Goal: Information Seeking & Learning: Learn about a topic

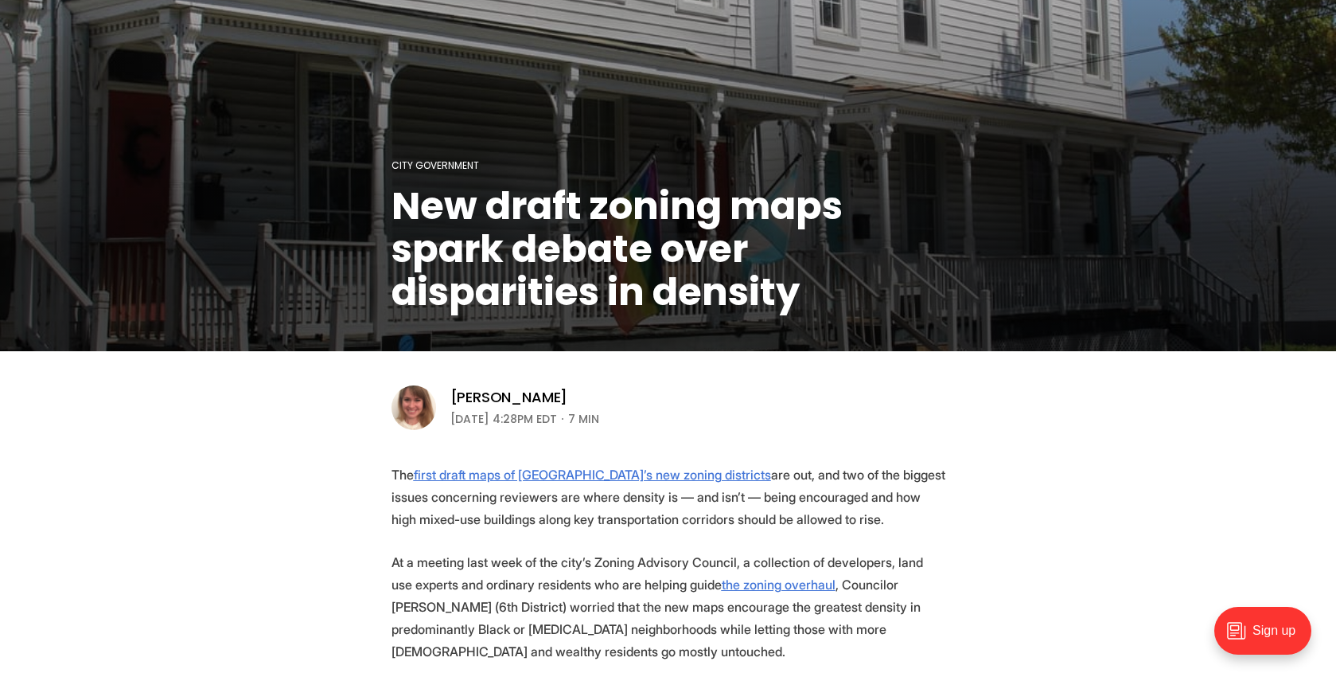
scroll to position [283, 0]
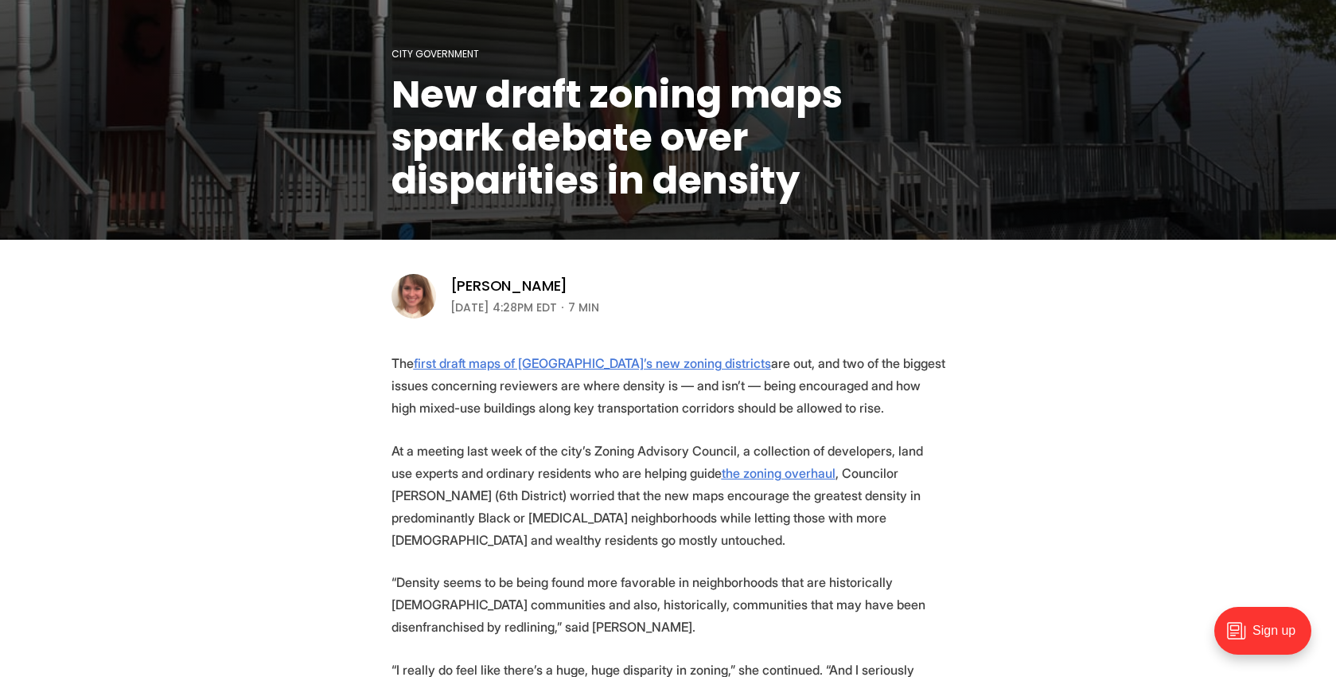
click at [515, 451] on p "At a meeting last week of the city’s Zoning Advisory Council, a collection of d…" at bounding box center [669, 494] width 554 height 111
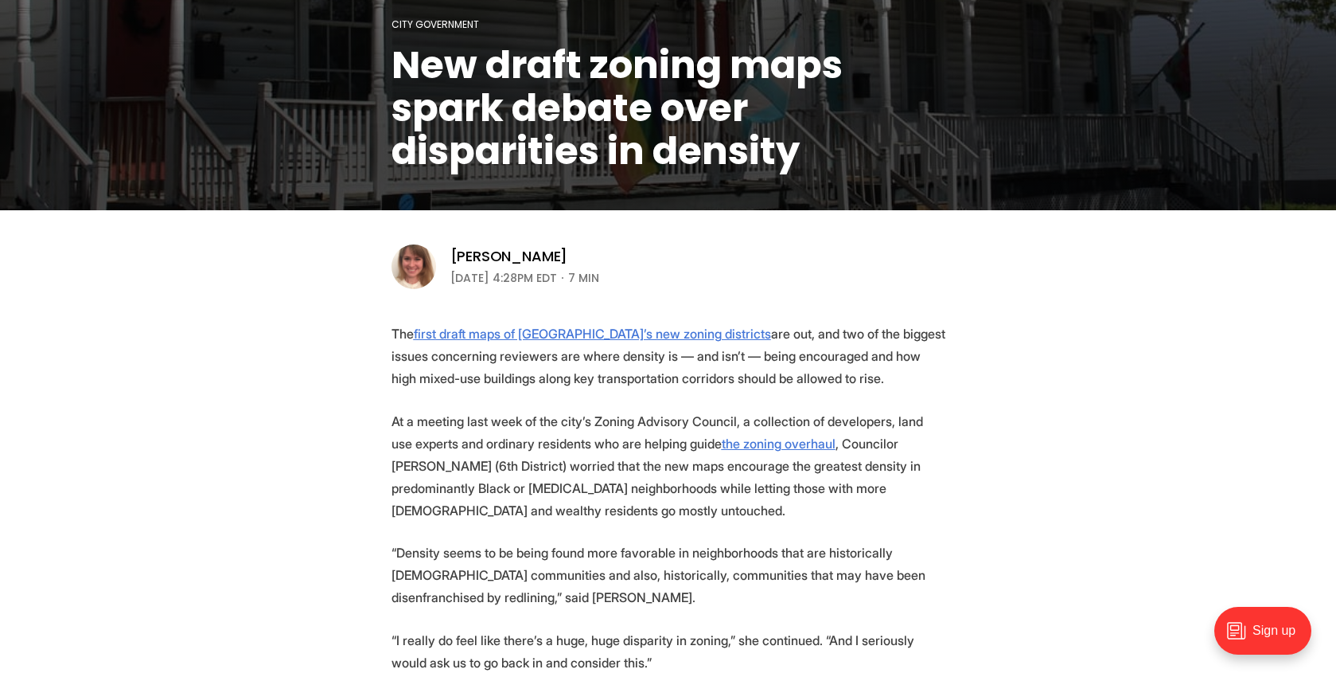
scroll to position [417, 0]
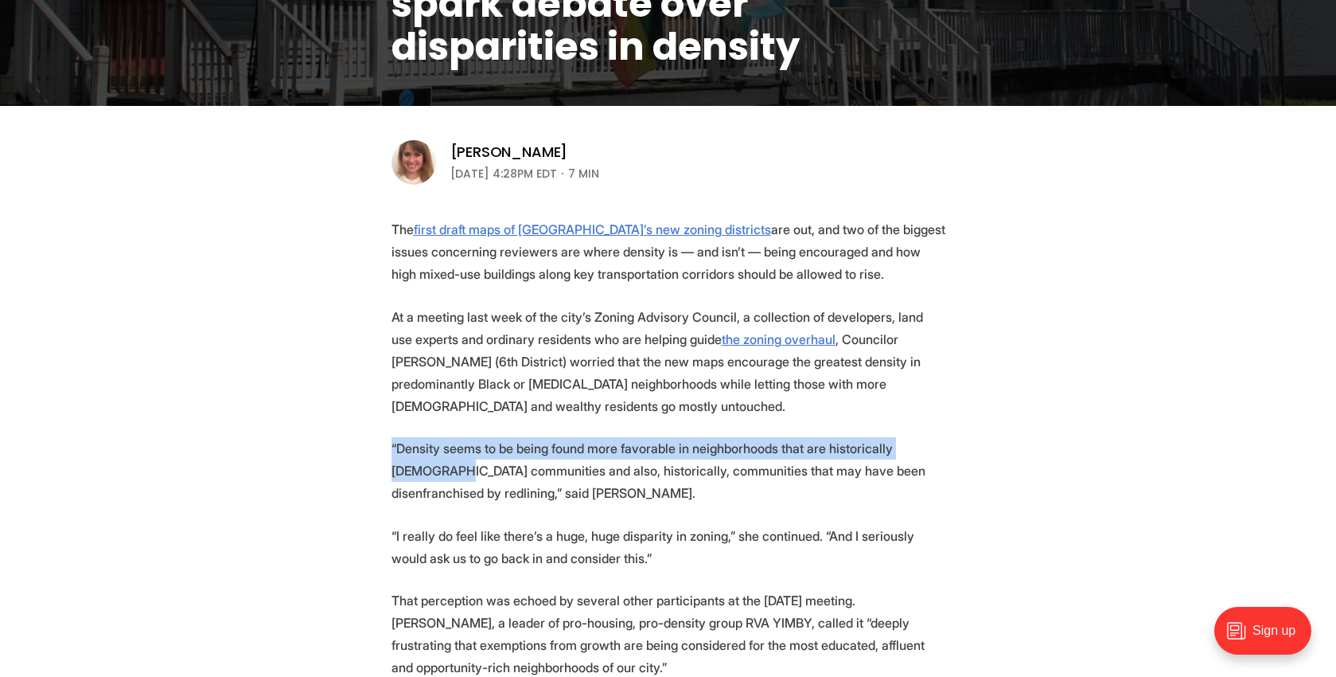
drag, startPoint x: 411, startPoint y: 477, endPoint x: 373, endPoint y: 430, distance: 60.5
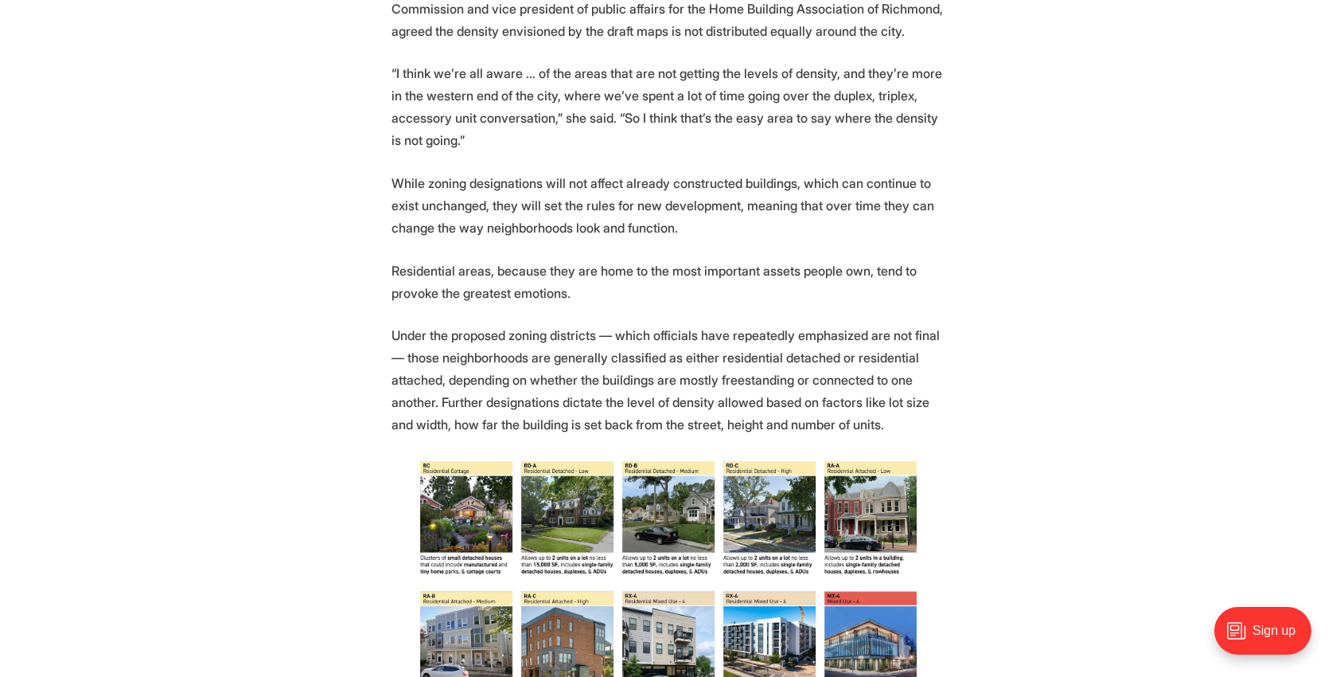
scroll to position [1343, 0]
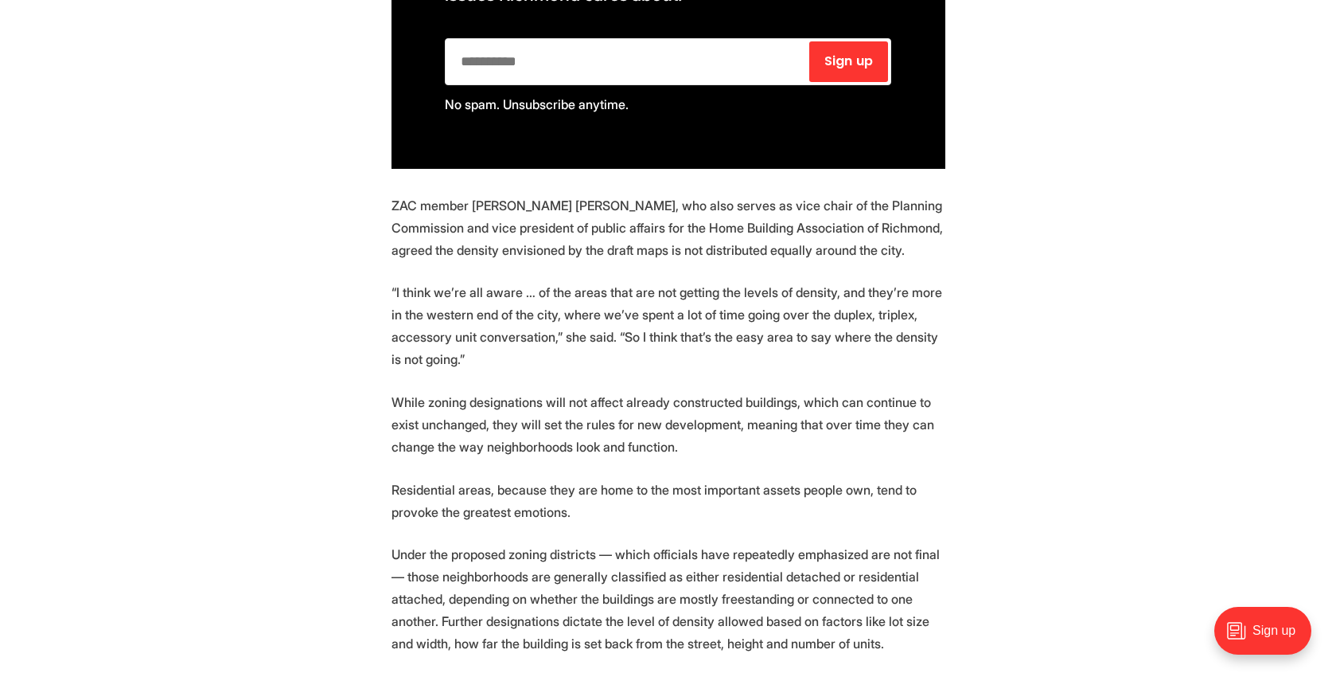
click at [782, 486] on p "Residential areas, because they are home to the most important assets people ow…" at bounding box center [669, 500] width 554 height 45
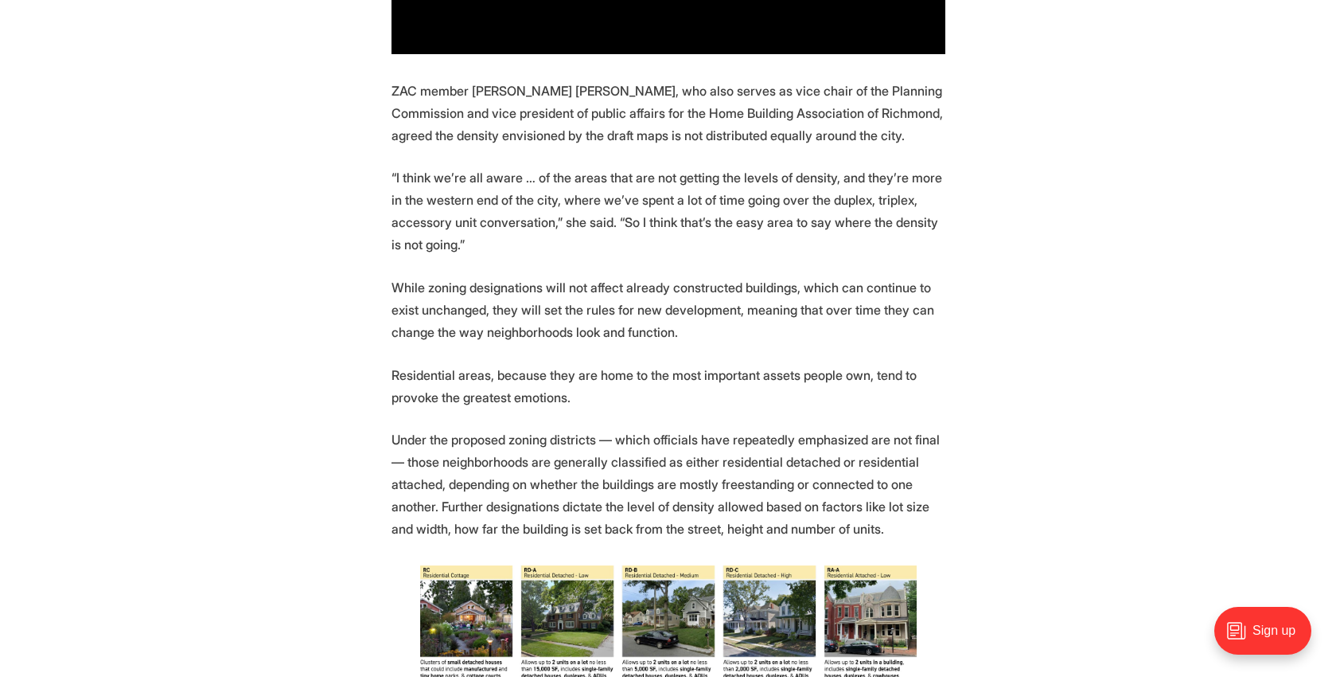
scroll to position [1473, 0]
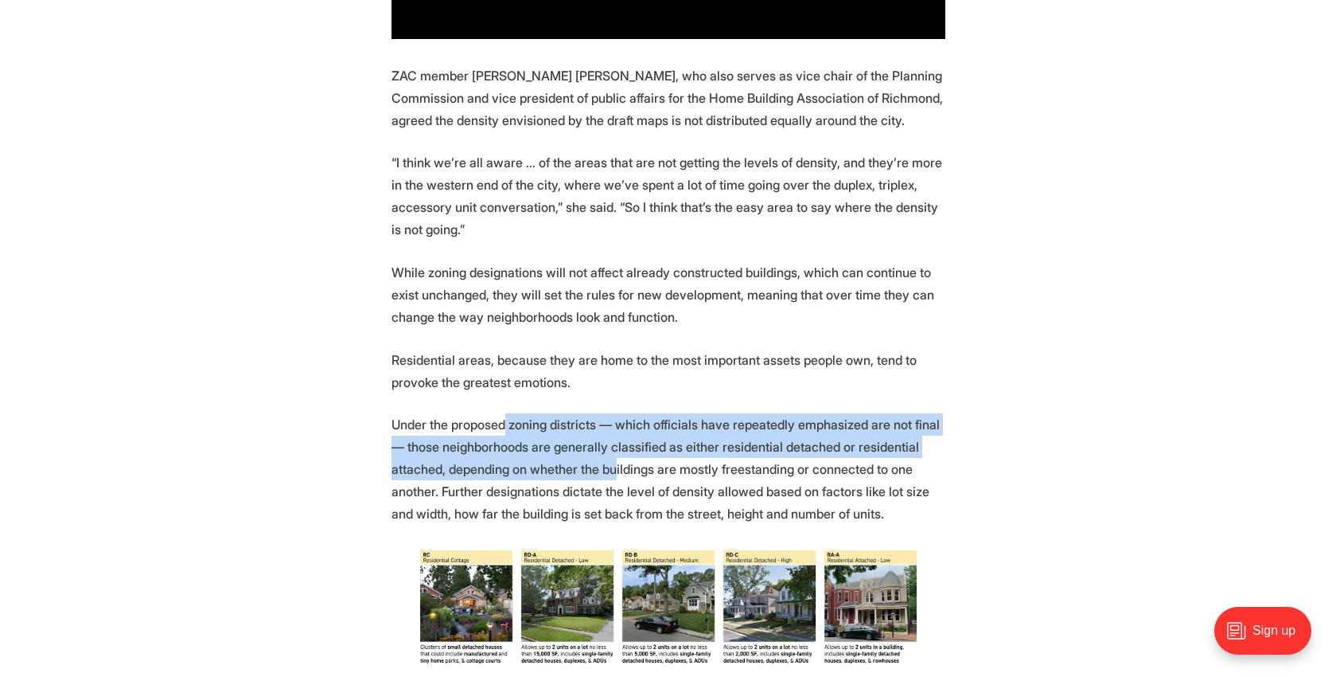
drag, startPoint x: 611, startPoint y: 459, endPoint x: 474, endPoint y: 446, distance: 137.6
click at [498, 431] on p "Under the proposed zoning districts — which officials have repeatedly emphasize…" at bounding box center [669, 468] width 554 height 111
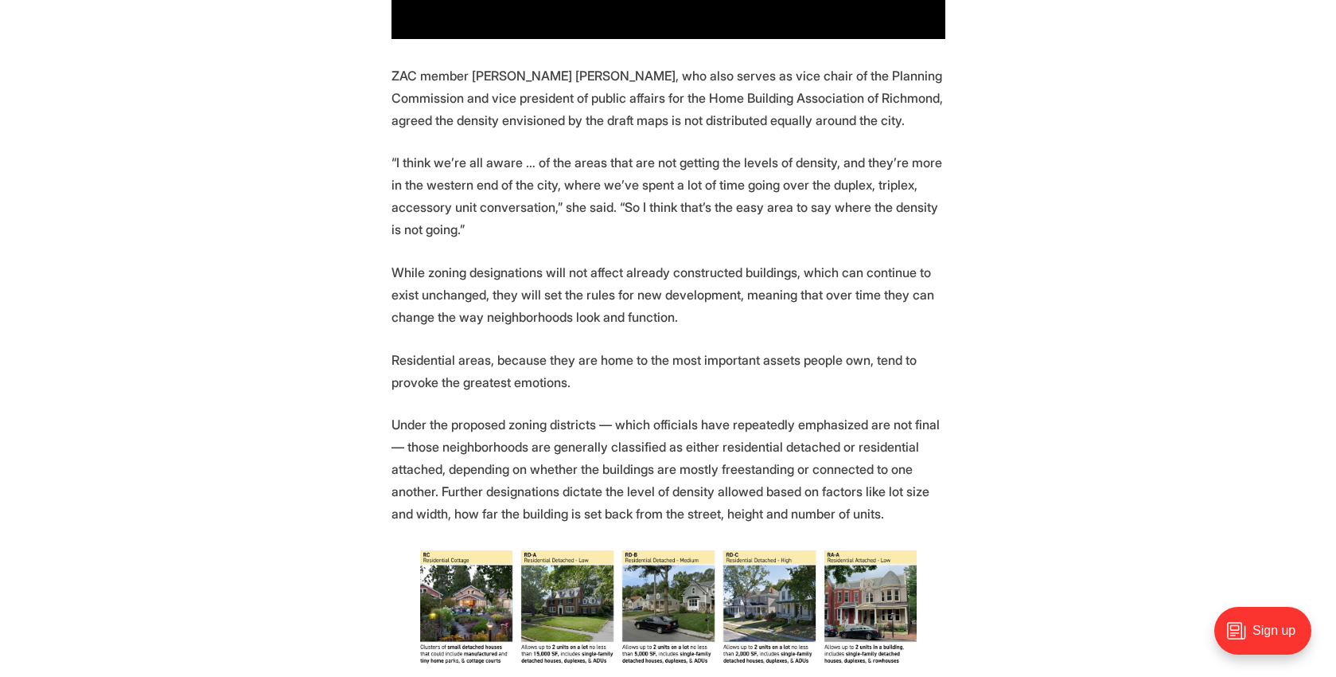
click at [475, 447] on p "Under the proposed zoning districts — which officials have repeatedly emphasize…" at bounding box center [669, 468] width 554 height 111
click at [404, 455] on p "Under the proposed zoning districts — which officials have repeatedly emphasize…" at bounding box center [669, 468] width 554 height 111
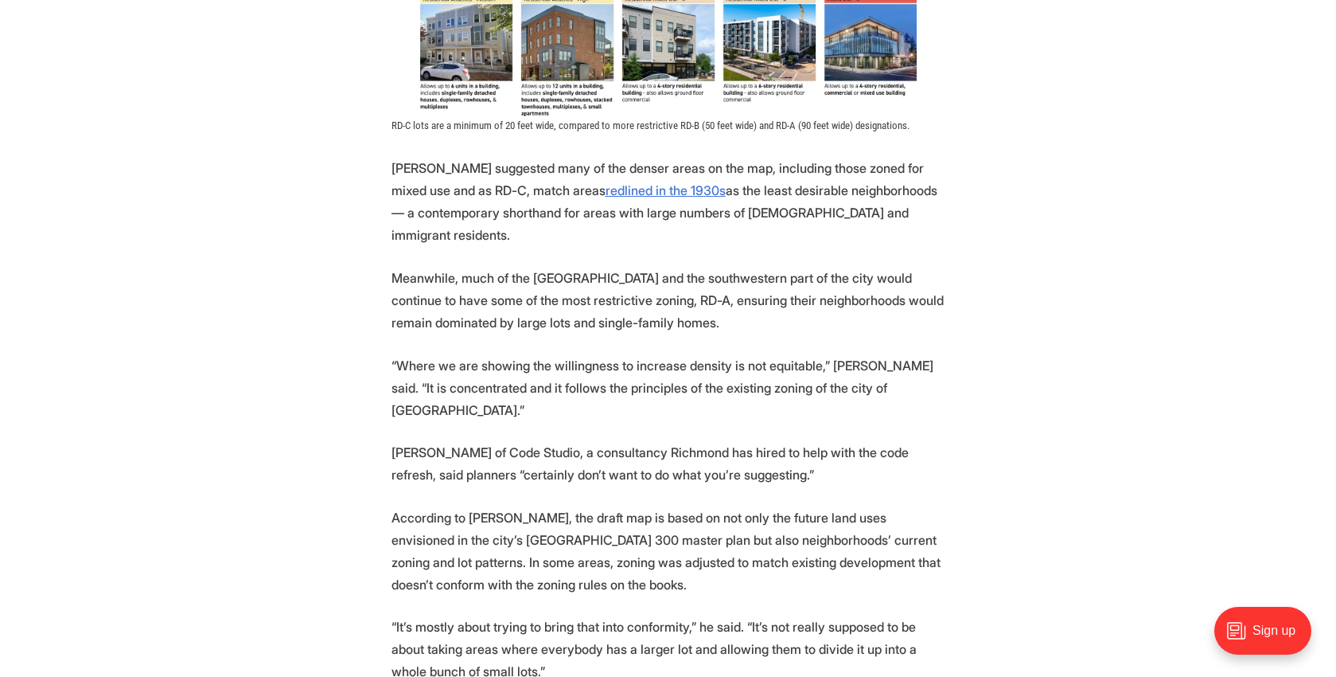
scroll to position [2191, 0]
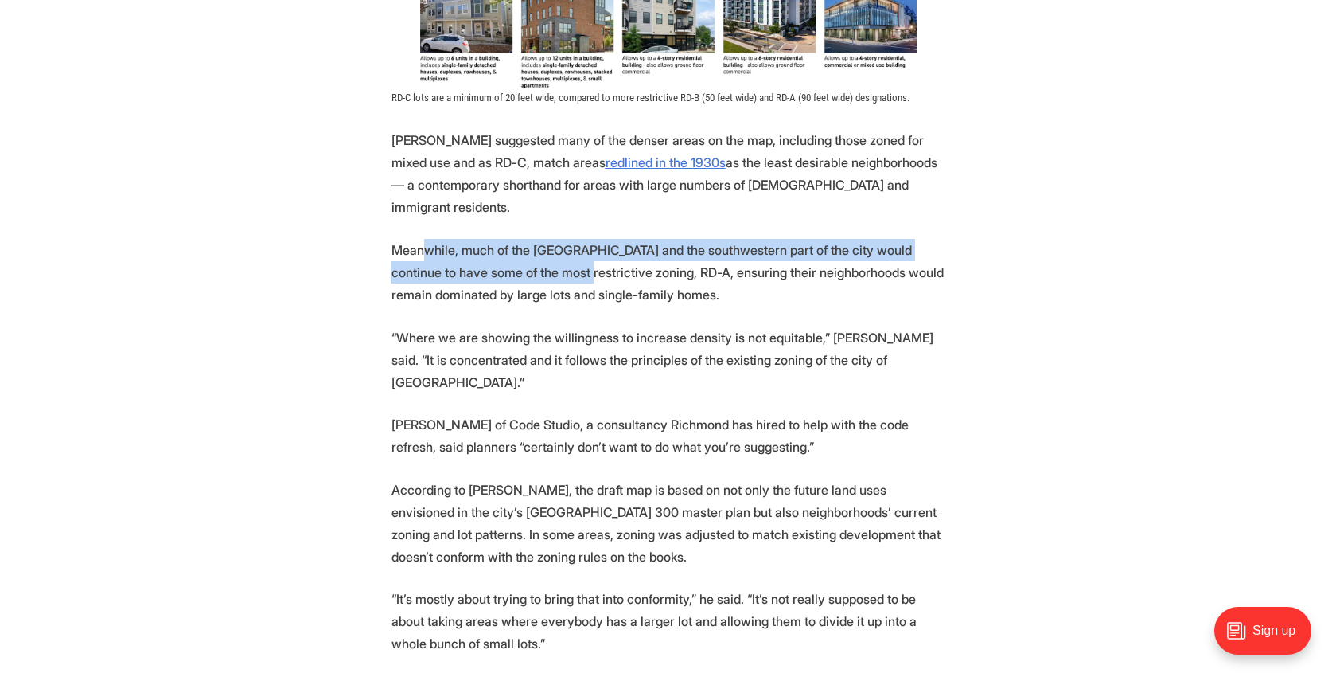
drag, startPoint x: 534, startPoint y: 250, endPoint x: 433, endPoint y: 242, distance: 101.4
click at [423, 239] on p "Meanwhile, much of the [GEOGRAPHIC_DATA] and the southwestern part of the city …" at bounding box center [669, 272] width 554 height 67
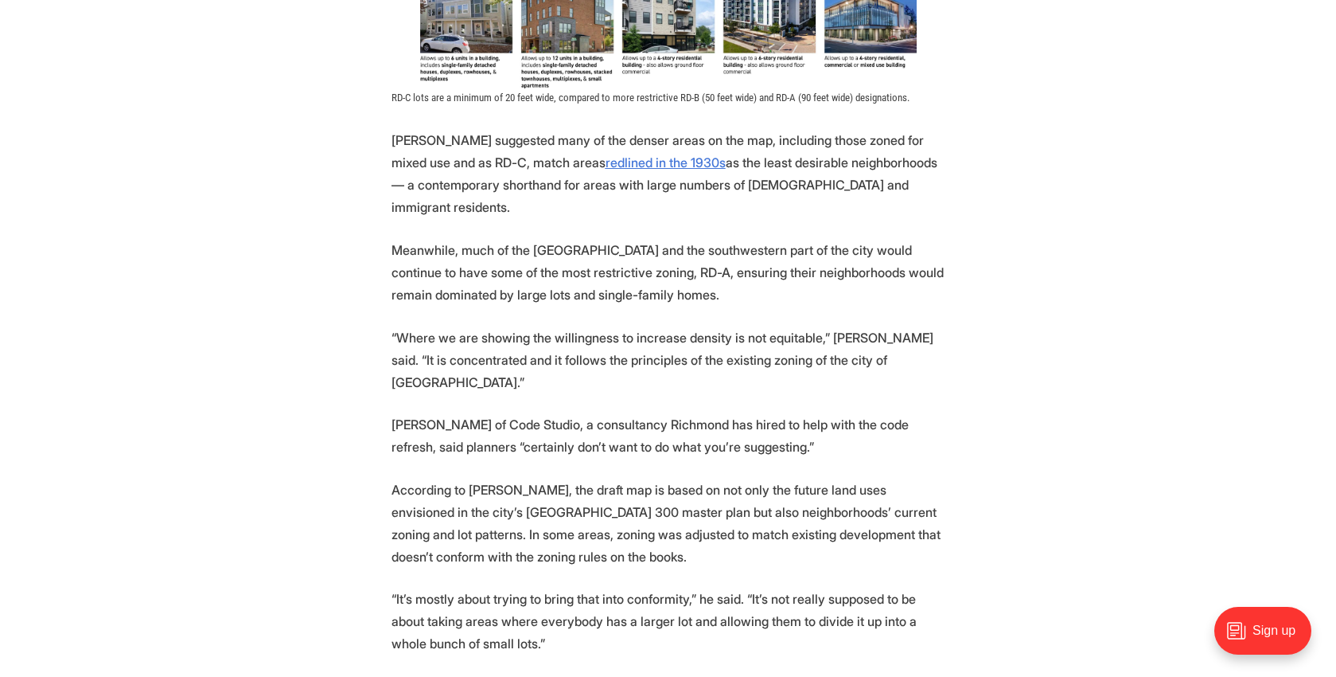
click at [470, 271] on p "Meanwhile, much of the [GEOGRAPHIC_DATA] and the southwestern part of the city …" at bounding box center [669, 272] width 554 height 67
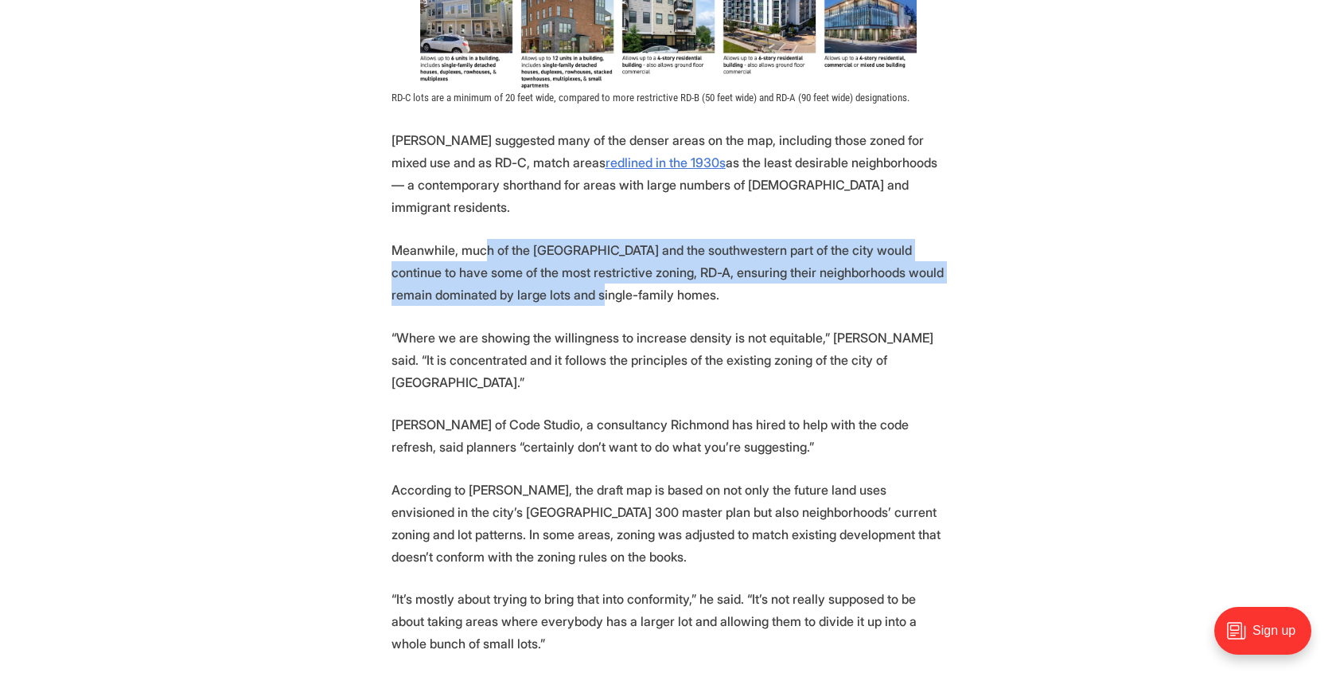
drag, startPoint x: 548, startPoint y: 279, endPoint x: 481, endPoint y: 234, distance: 80.4
click at [481, 239] on p "Meanwhile, much of the [GEOGRAPHIC_DATA] and the southwestern part of the city …" at bounding box center [669, 272] width 554 height 67
click at [484, 239] on p "Meanwhile, much of the [GEOGRAPHIC_DATA] and the southwestern part of the city …" at bounding box center [669, 272] width 554 height 67
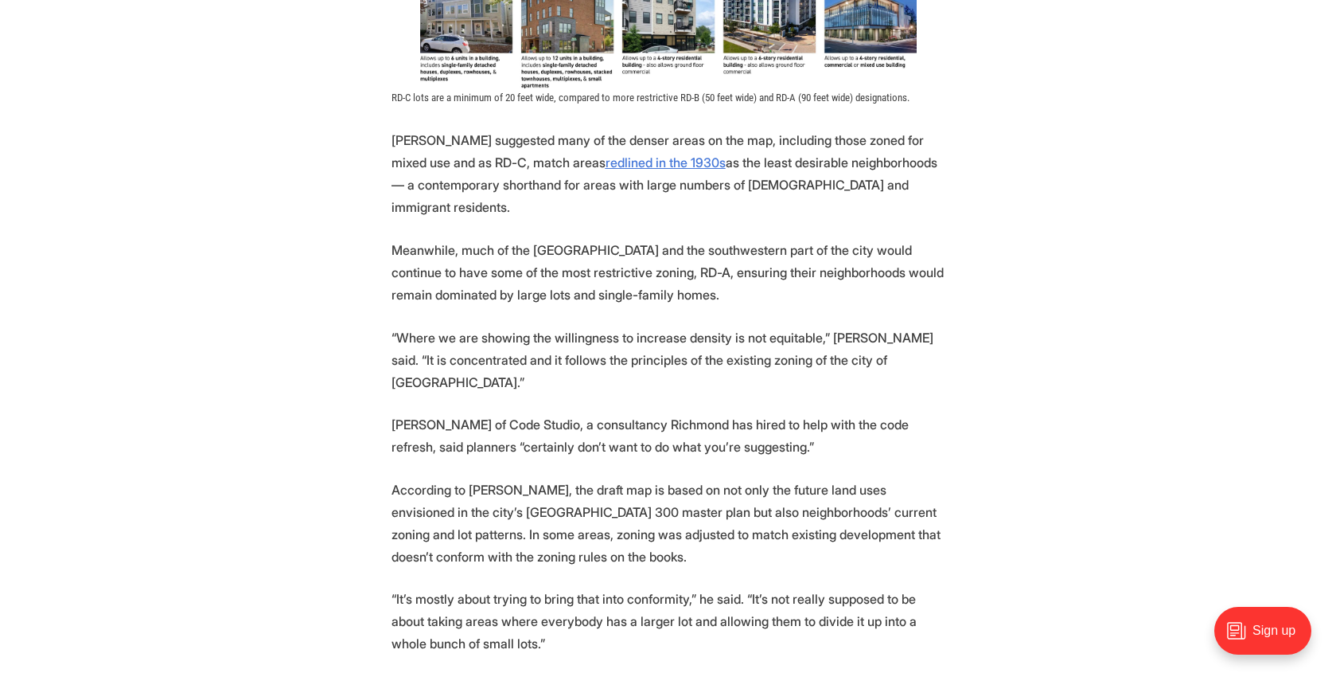
click at [482, 276] on p "Meanwhile, much of the [GEOGRAPHIC_DATA] and the southwestern part of the city …" at bounding box center [669, 272] width 554 height 67
click at [466, 282] on p "Meanwhile, much of the [GEOGRAPHIC_DATA] and the southwestern part of the city …" at bounding box center [669, 272] width 554 height 67
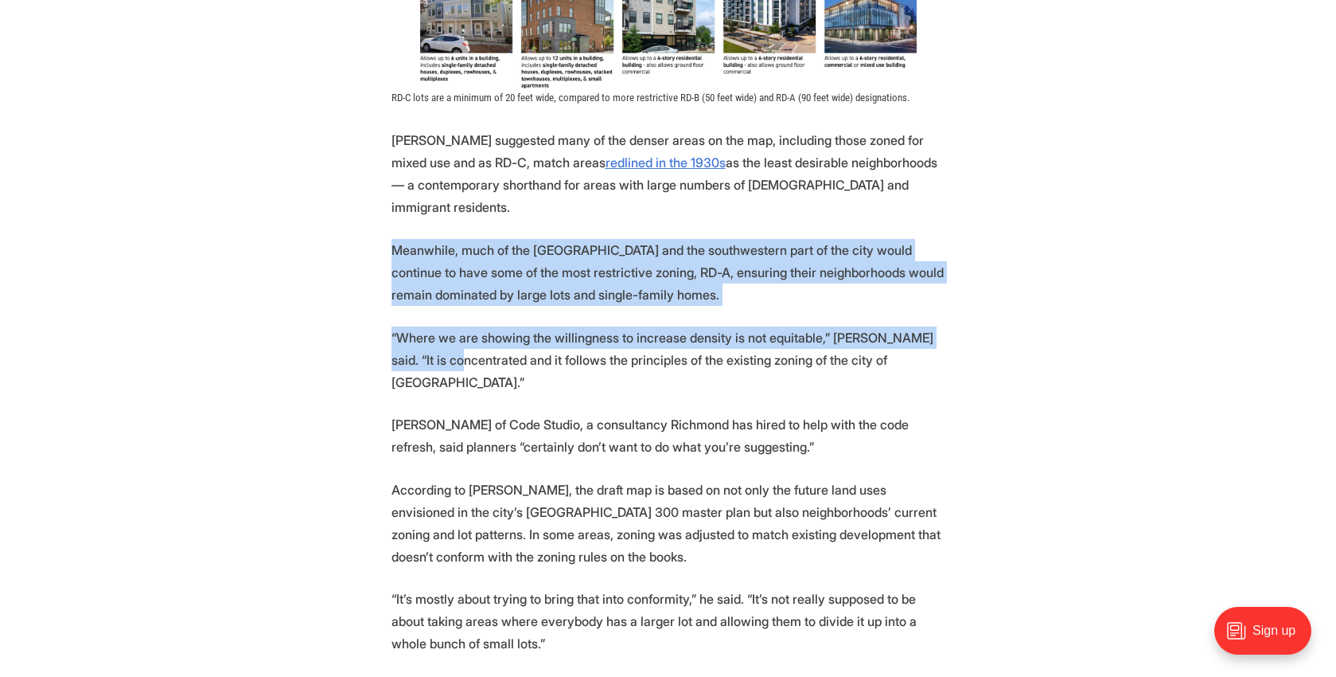
drag, startPoint x: 430, startPoint y: 334, endPoint x: 369, endPoint y: 233, distance: 117.5
click at [432, 326] on p "“Where we are showing the willingness to increase density is not equitable,” [P…" at bounding box center [669, 359] width 554 height 67
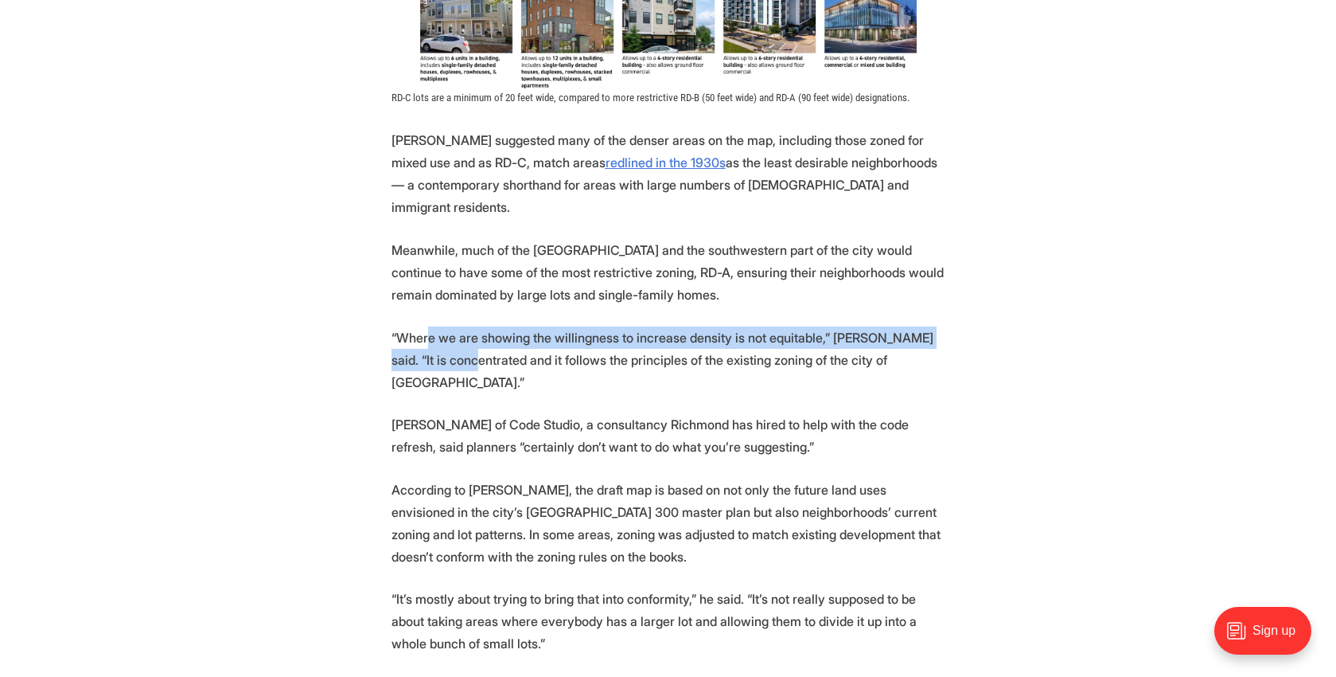
drag, startPoint x: 439, startPoint y: 334, endPoint x: 426, endPoint y: 314, distance: 23.6
click at [426, 326] on p "“Where we are showing the willingness to increase density is not equitable,” [P…" at bounding box center [669, 359] width 554 height 67
click at [429, 326] on p "“Where we are showing the willingness to increase density is not equitable,” [P…" at bounding box center [669, 359] width 554 height 67
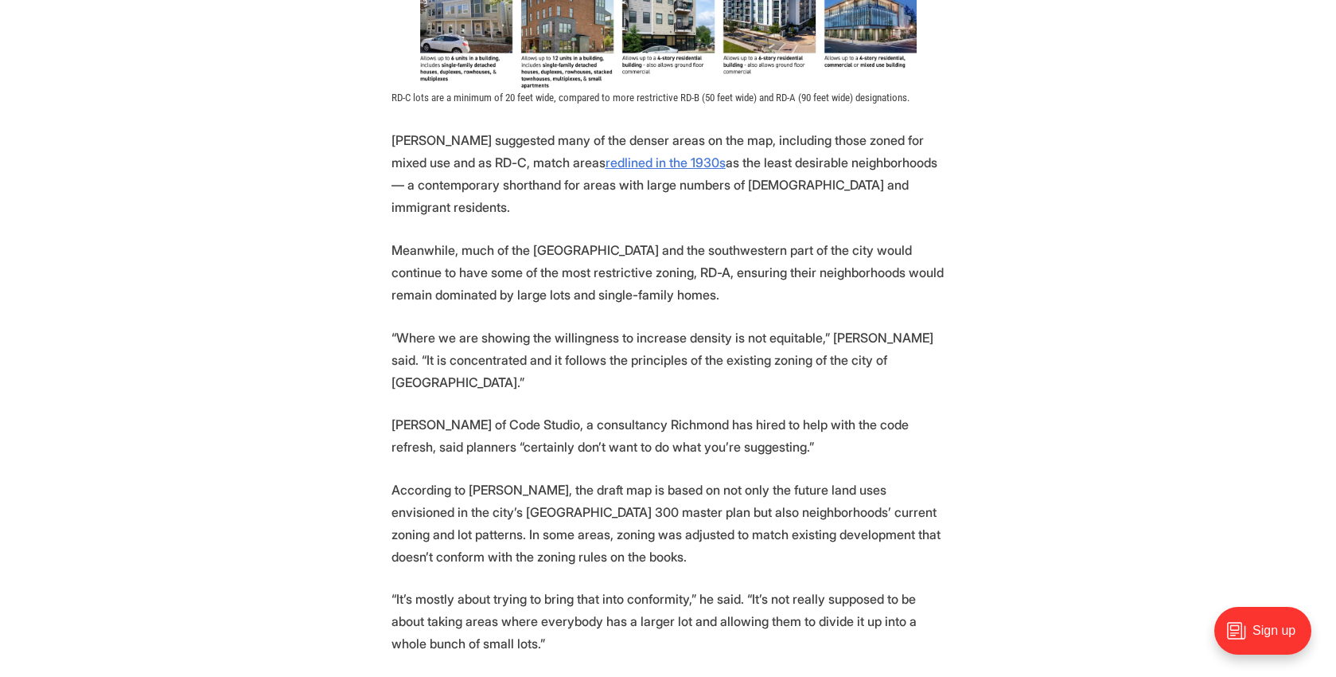
click at [440, 413] on p "[PERSON_NAME] of Code Studio, a consultancy Richmond has hired to help with the…" at bounding box center [669, 435] width 554 height 45
click at [756, 587] on p "“It’s mostly about trying to bring that into conformity,” he said. “It’s not re…" at bounding box center [669, 620] width 554 height 67
click at [759, 587] on p "“It’s mostly about trying to bring that into conformity,” he said. “It’s not re…" at bounding box center [669, 620] width 554 height 67
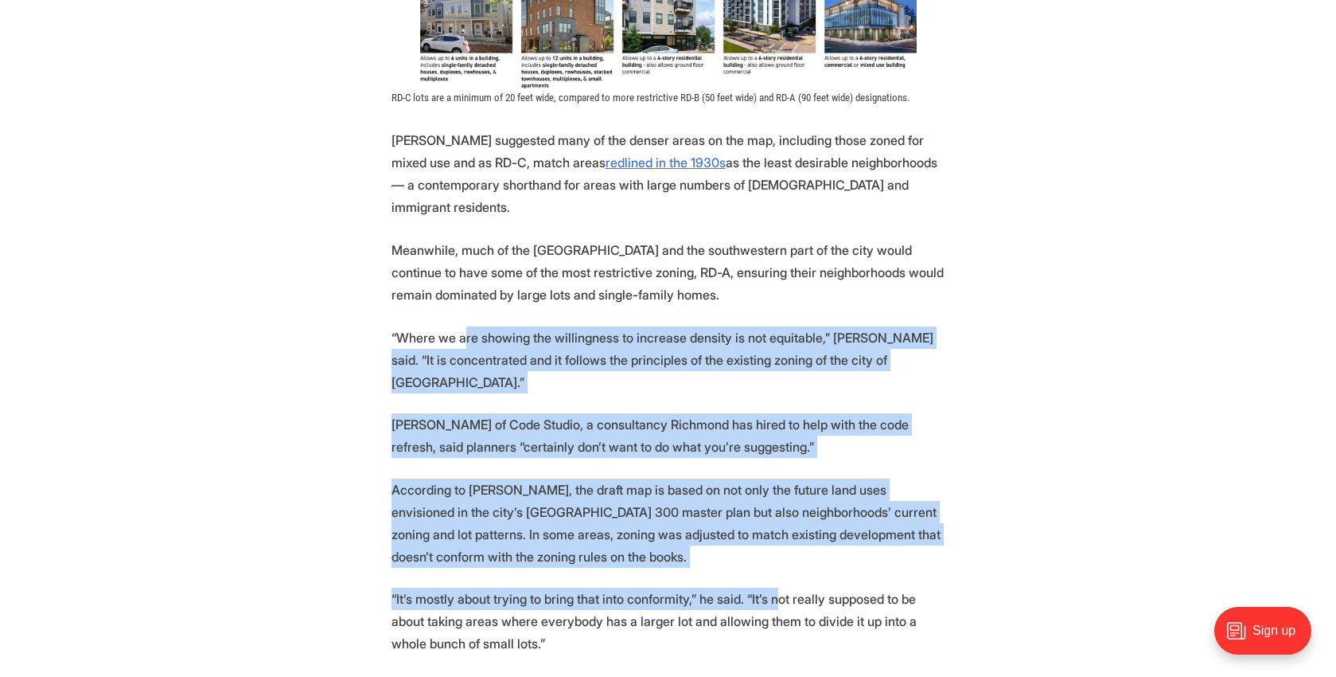
drag, startPoint x: 771, startPoint y: 554, endPoint x: 465, endPoint y: 310, distance: 391.5
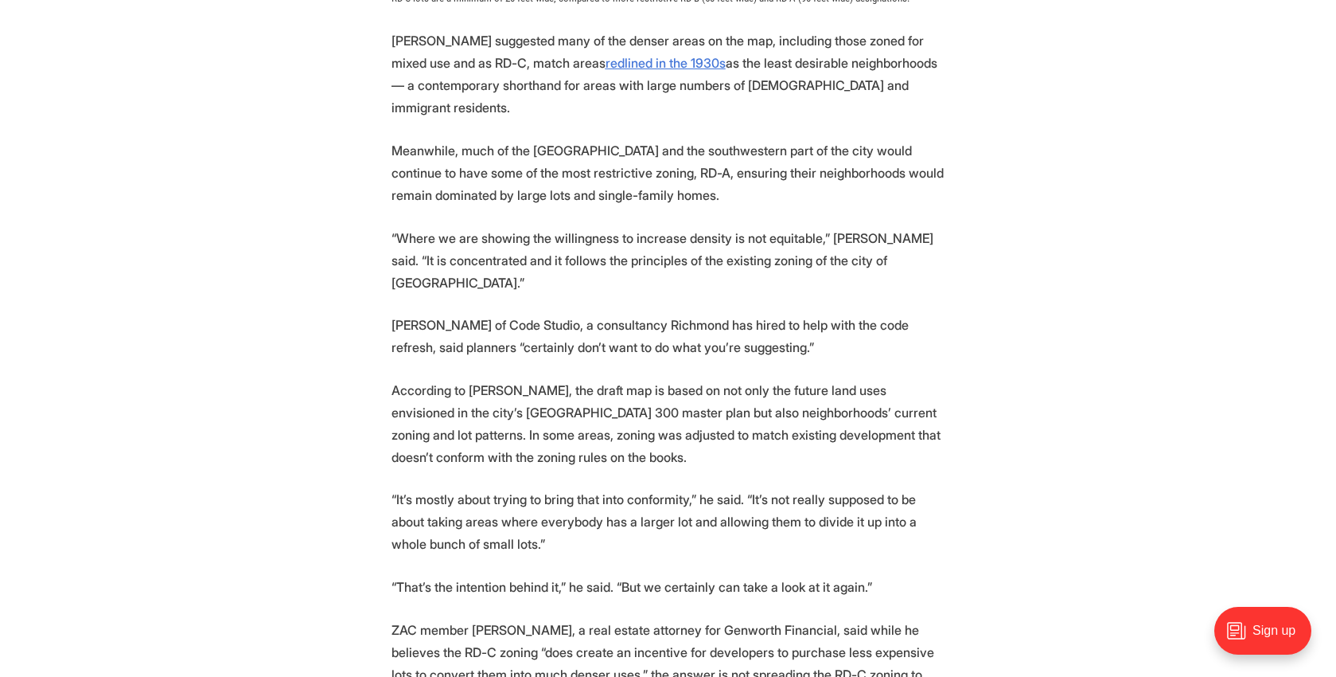
scroll to position [2331, 0]
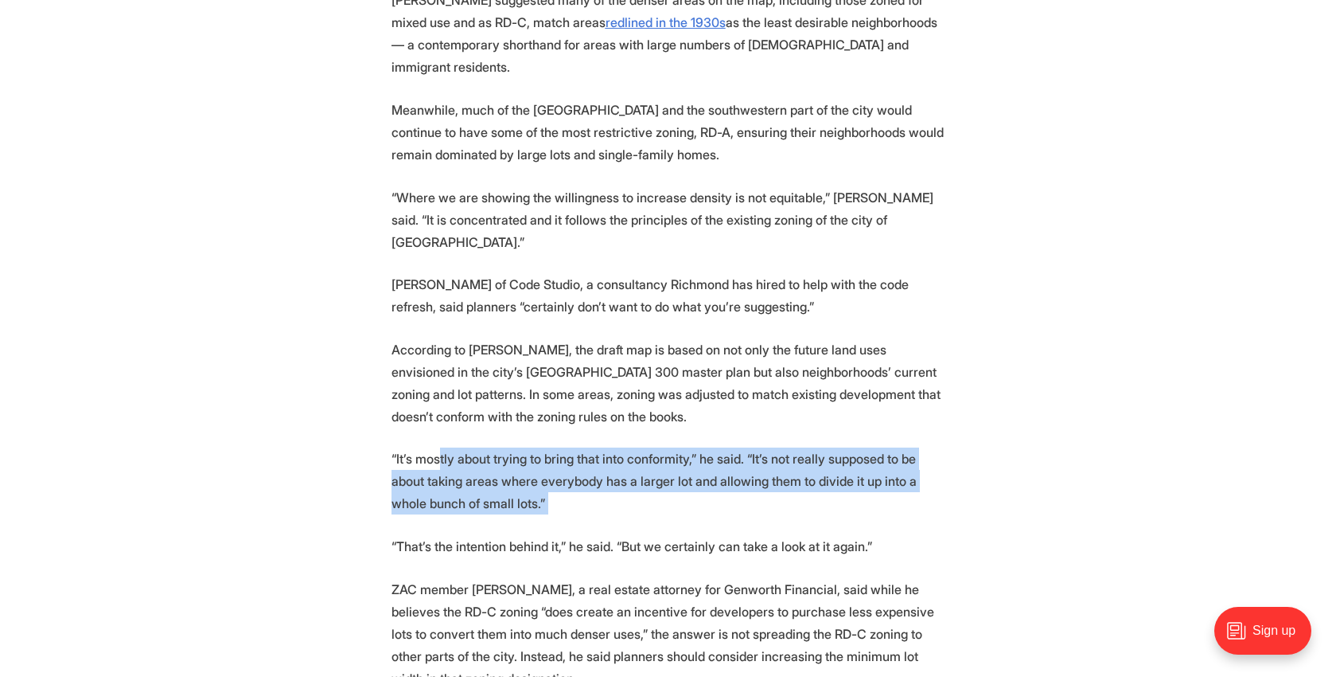
drag, startPoint x: 549, startPoint y: 486, endPoint x: 423, endPoint y: 411, distance: 147.4
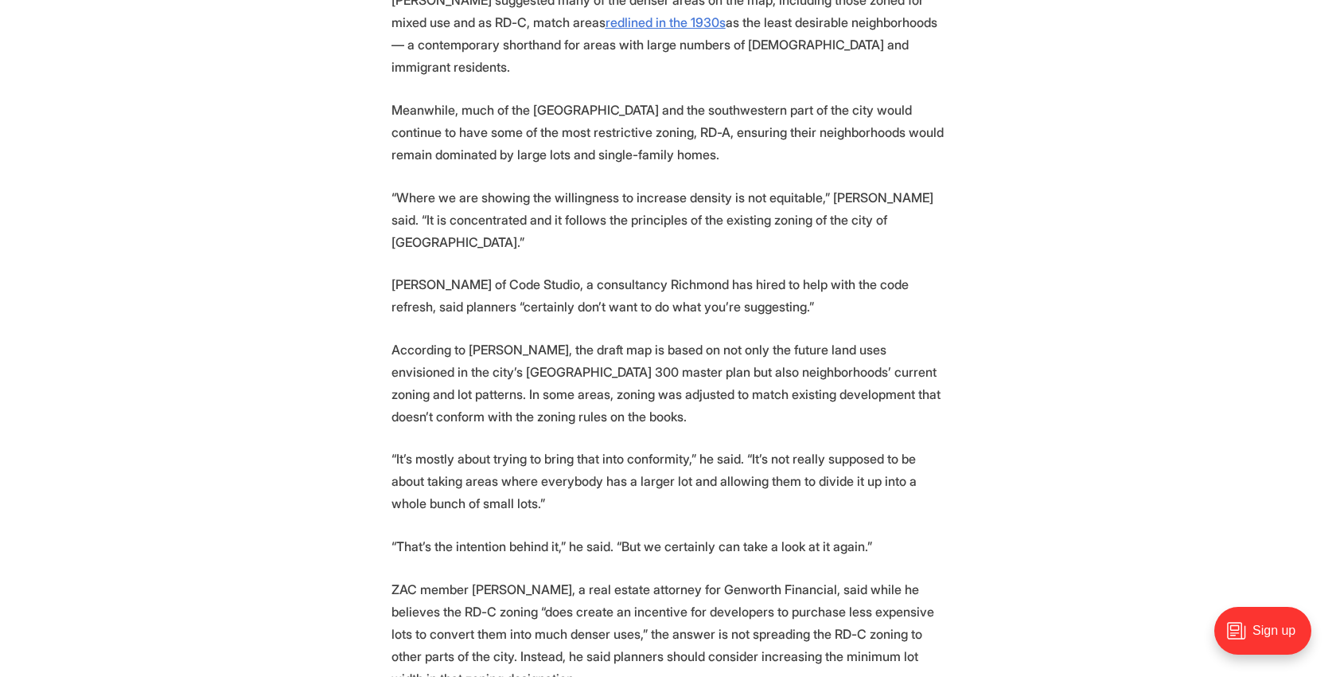
click at [423, 447] on p "“It’s mostly about trying to bring that into conformity,” he said. “It’s not re…" at bounding box center [669, 480] width 554 height 67
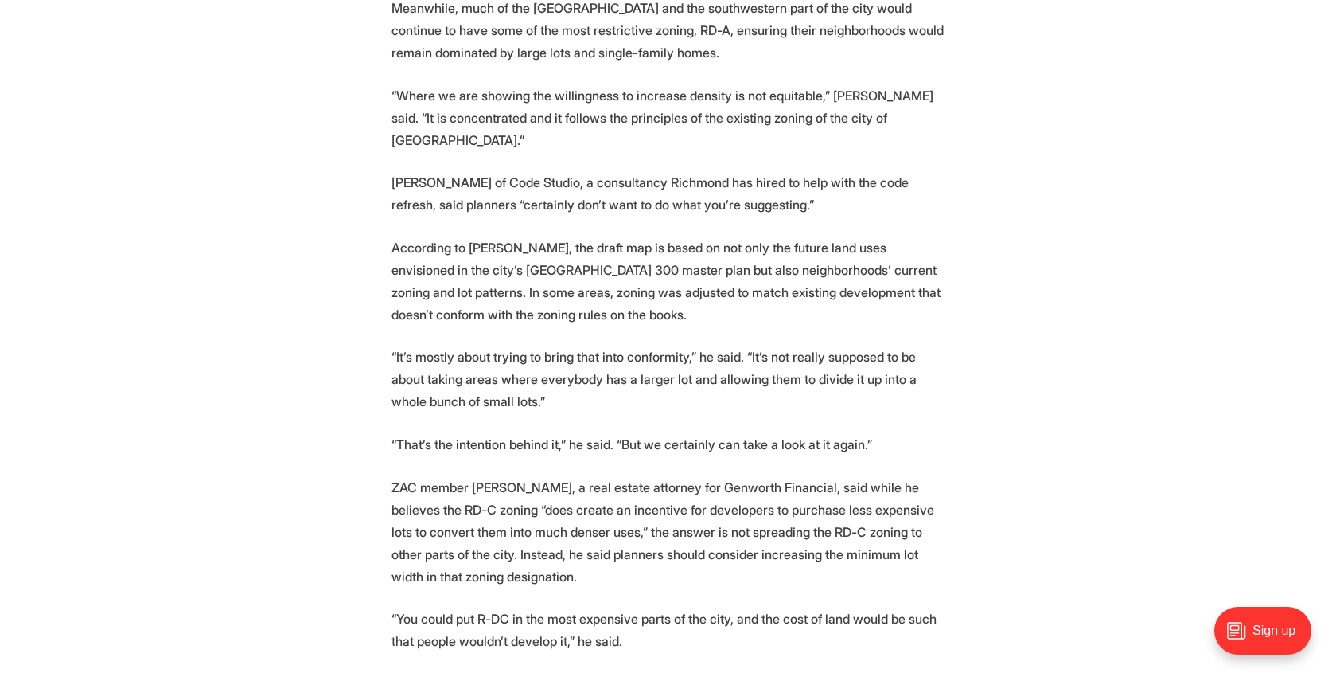
scroll to position [2446, 0]
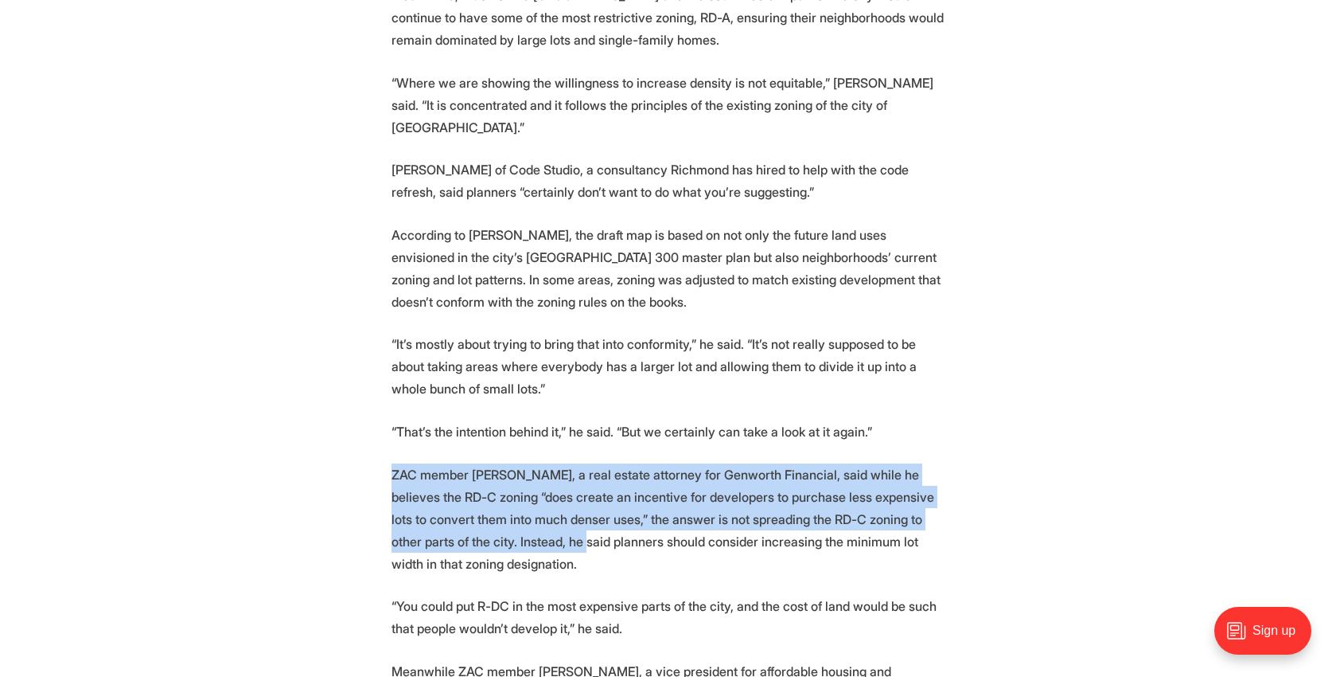
drag, startPoint x: 494, startPoint y: 490, endPoint x: 323, endPoint y: 422, distance: 184.3
click at [332, 419] on section "The first draft maps of Richmond’s new zoning districts are out, and two of the…" at bounding box center [668, 591] width 1336 height 4805
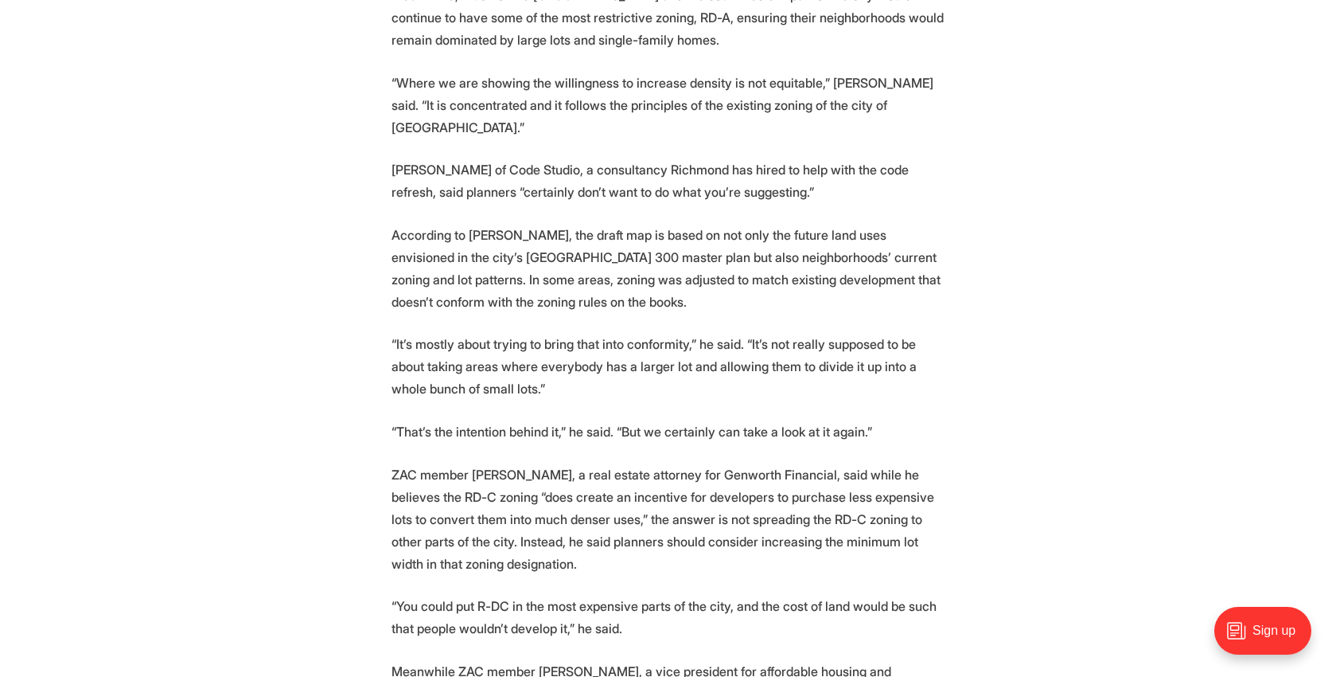
click at [410, 486] on p "ZAC member [PERSON_NAME], a real estate attorney for Genworth Financial, said w…" at bounding box center [669, 518] width 554 height 111
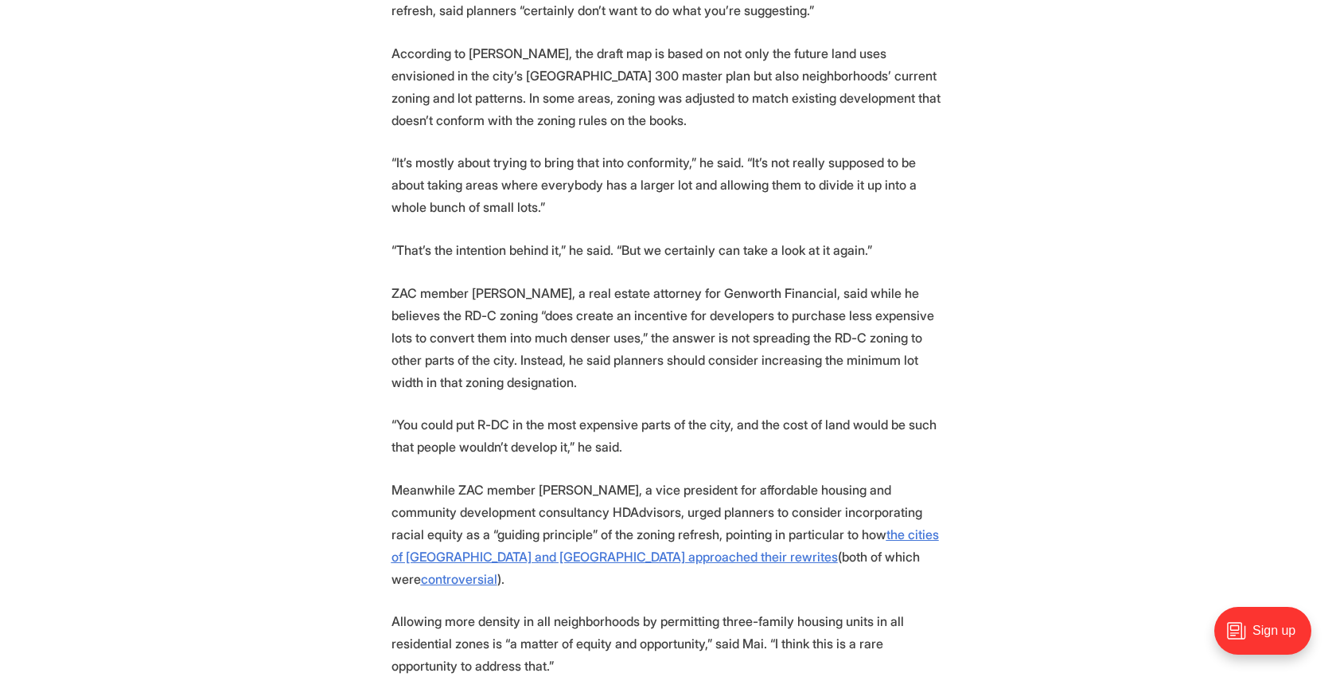
scroll to position [2629, 0]
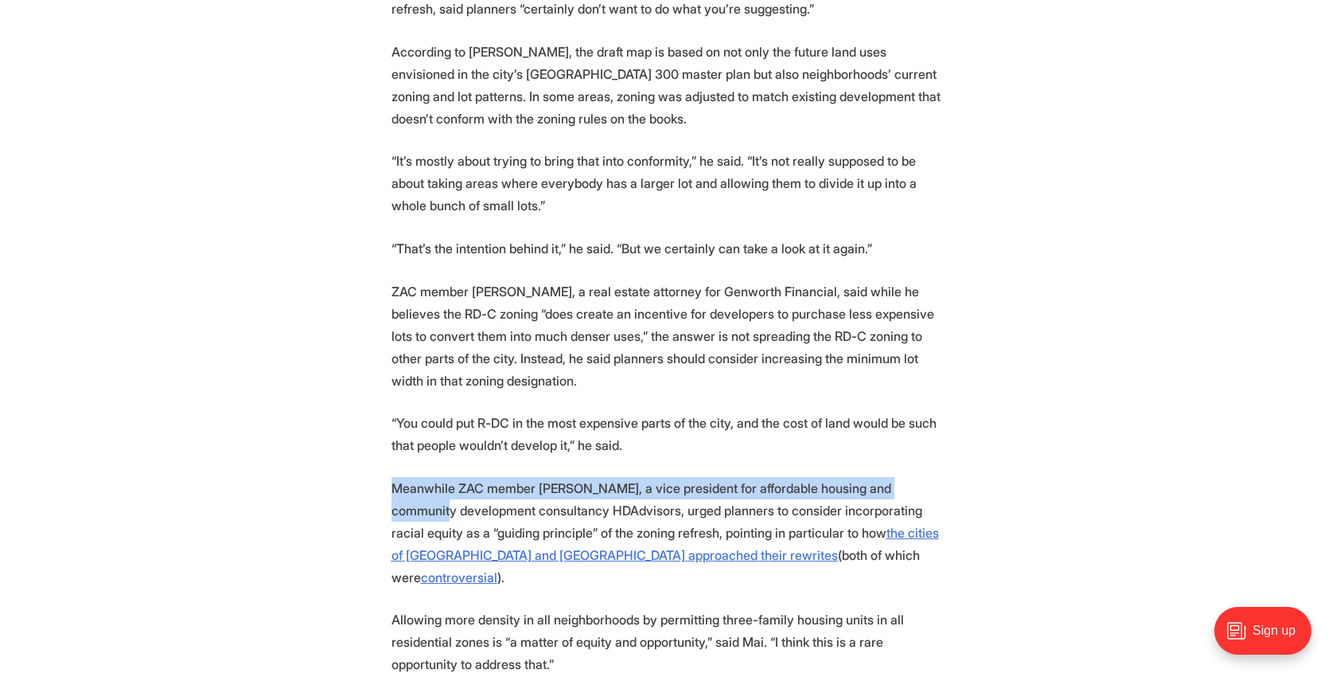
drag, startPoint x: 412, startPoint y: 471, endPoint x: 367, endPoint y: 451, distance: 49.1
click at [367, 451] on section "The first draft maps of Richmond’s new zoning districts are out, and two of the…" at bounding box center [668, 408] width 1336 height 4805
click at [368, 451] on section "The first draft maps of Richmond’s new zoning districts are out, and two of the…" at bounding box center [668, 408] width 1336 height 4805
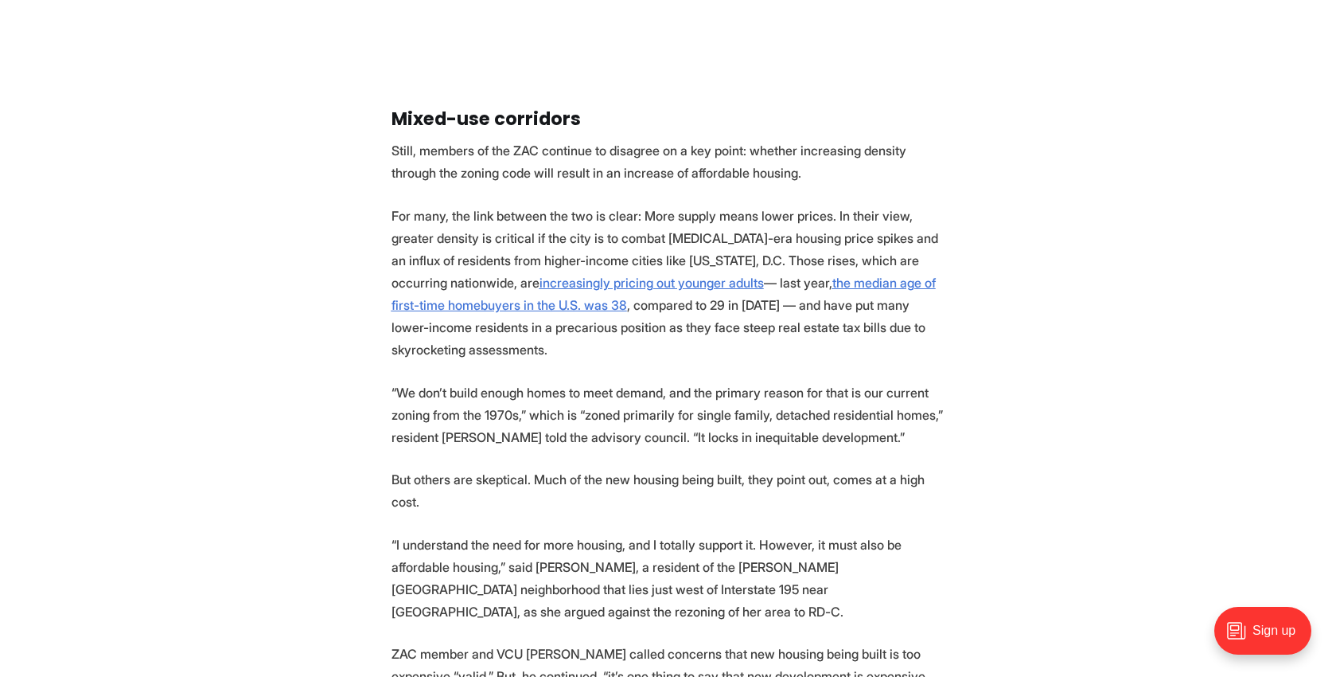
scroll to position [3600, 0]
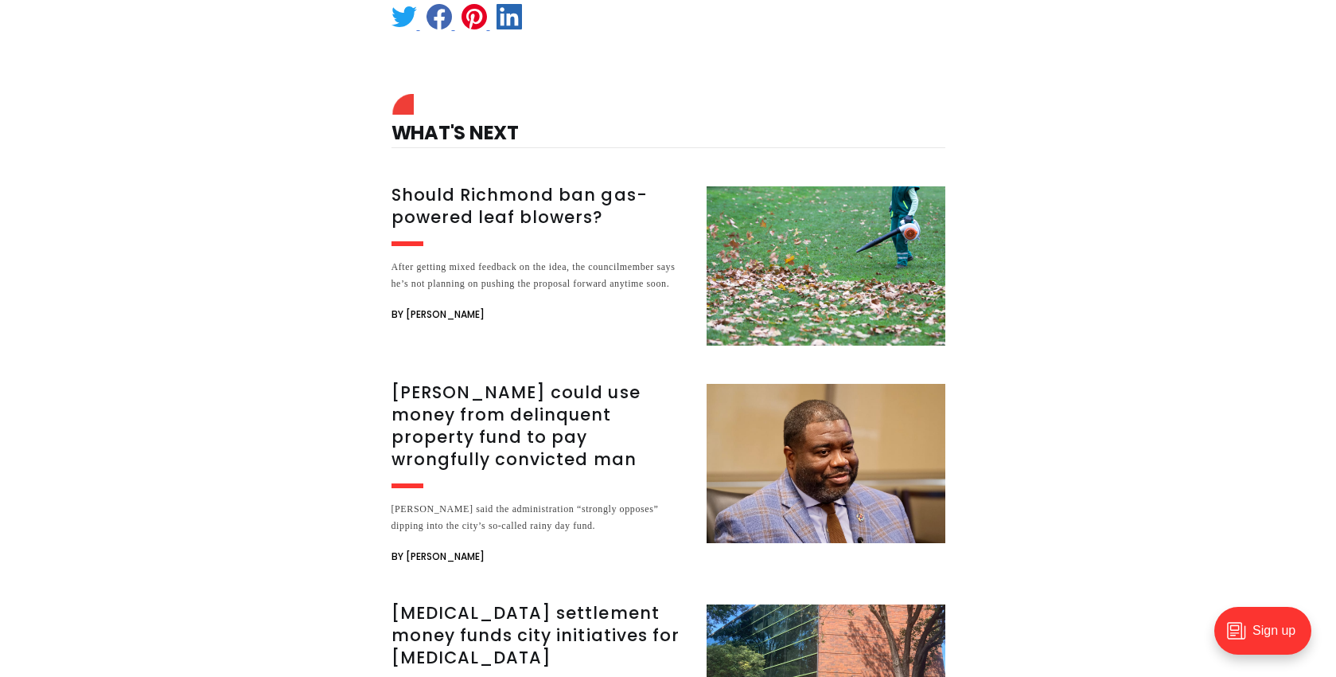
scroll to position [5072, 0]
